Goal: Task Accomplishment & Management: Complete application form

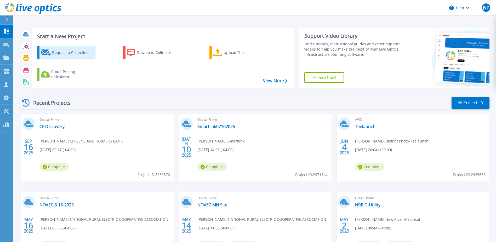
click at [65, 56] on div "Request a Collection" at bounding box center [73, 52] width 42 height 10
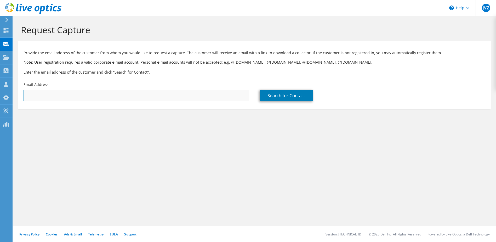
click at [88, 98] on input "text" at bounding box center [137, 96] width 226 height 12
type input "[EMAIL_ADDRESS][DOMAIN_NAME]"
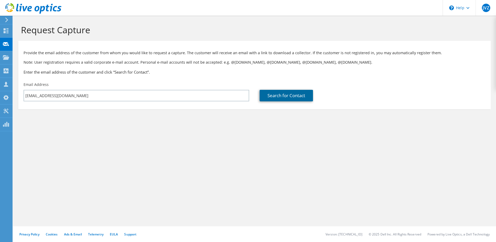
click at [293, 95] on link "Search for Contact" at bounding box center [286, 96] width 53 height 12
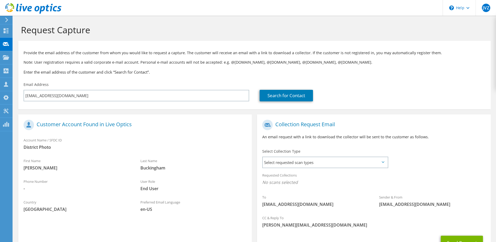
click at [366, 172] on div "Requested Collections No scans selected" at bounding box center [374, 179] width 234 height 19
click at [367, 162] on span "Select requested scan types" at bounding box center [325, 162] width 125 height 10
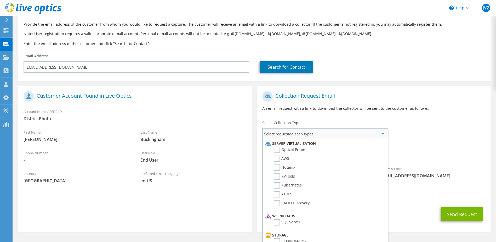
scroll to position [26, 0]
